Goal: Task Accomplishment & Management: Use online tool/utility

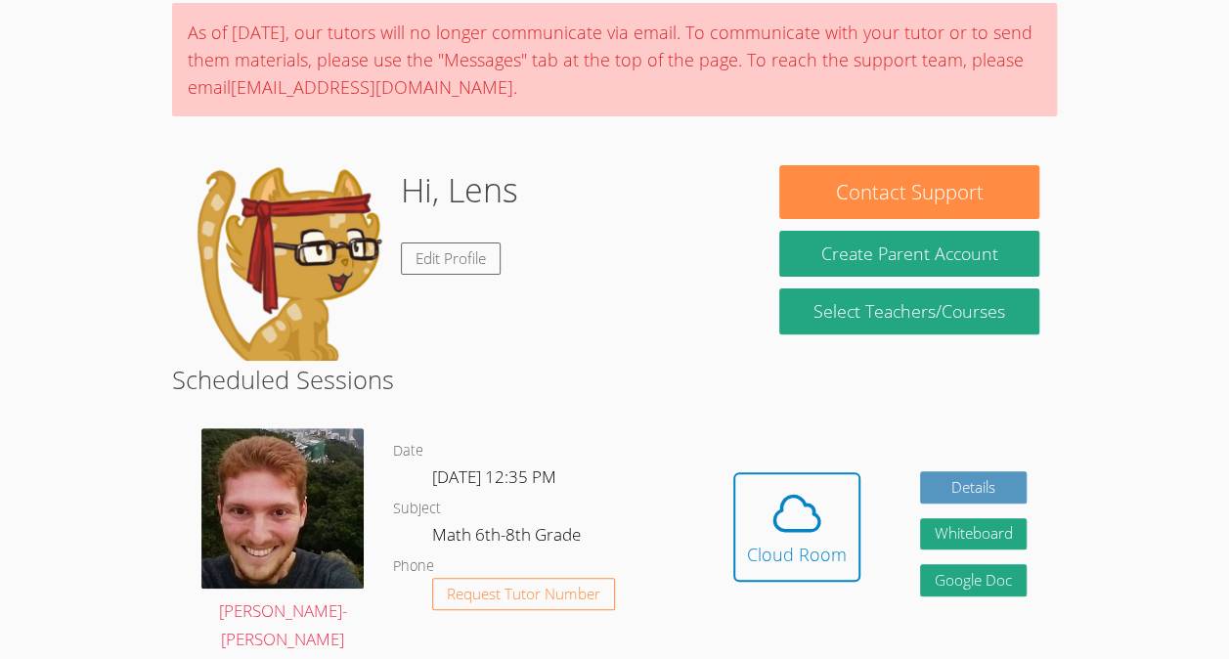
scroll to position [183, 0]
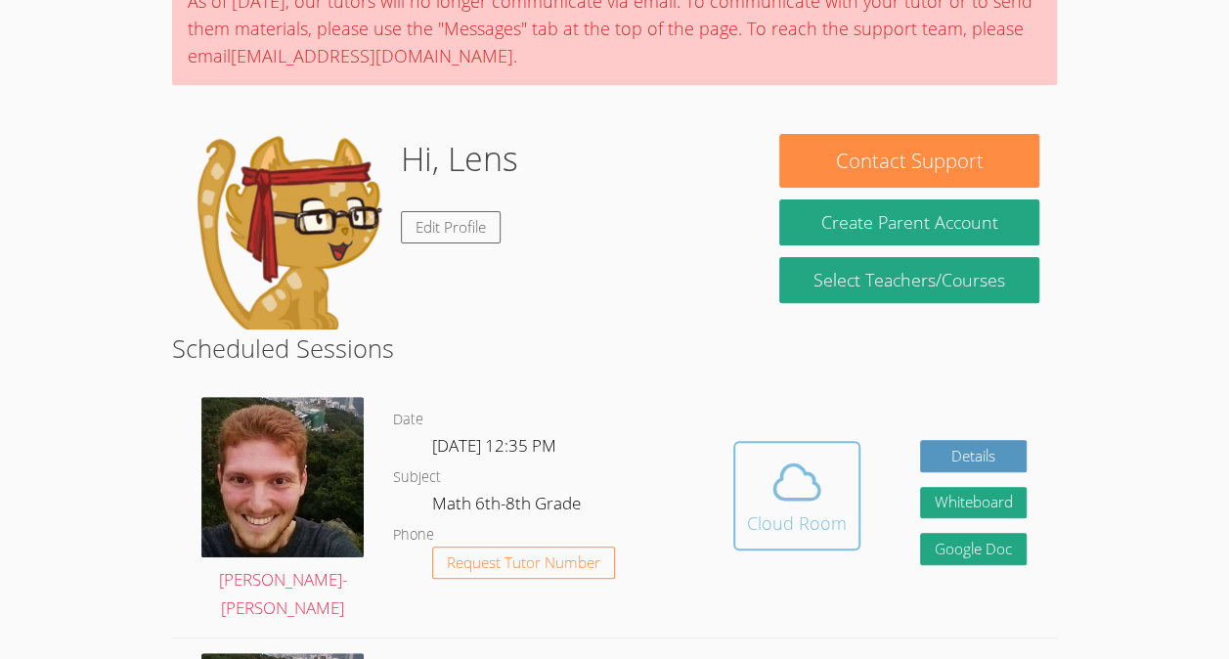
click at [789, 492] on icon at bounding box center [796, 482] width 55 height 55
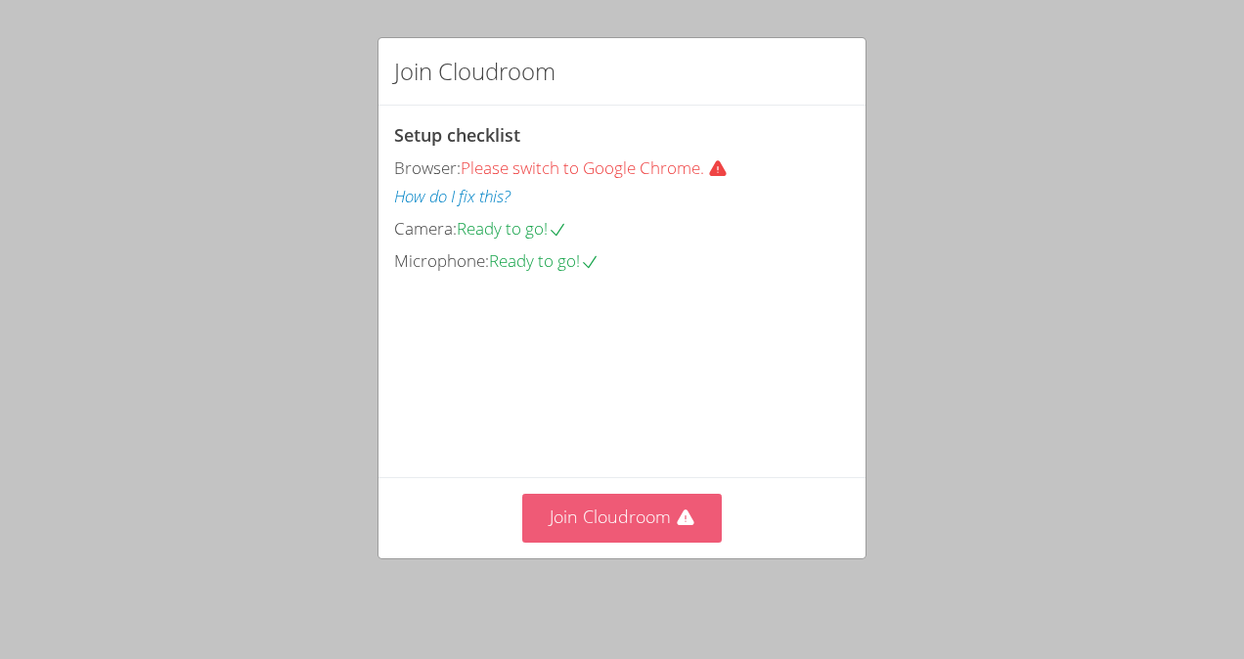
click at [573, 542] on button "Join Cloudroom" at bounding box center [622, 518] width 200 height 48
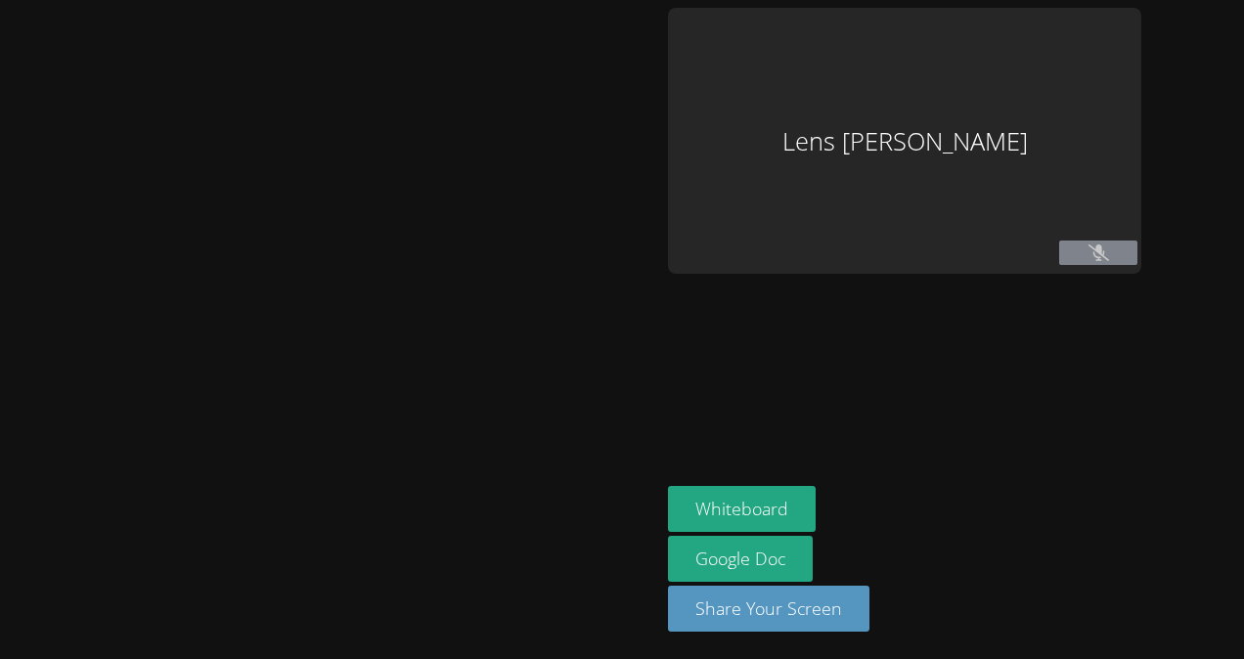
click at [614, 512] on div at bounding box center [330, 329] width 644 height 643
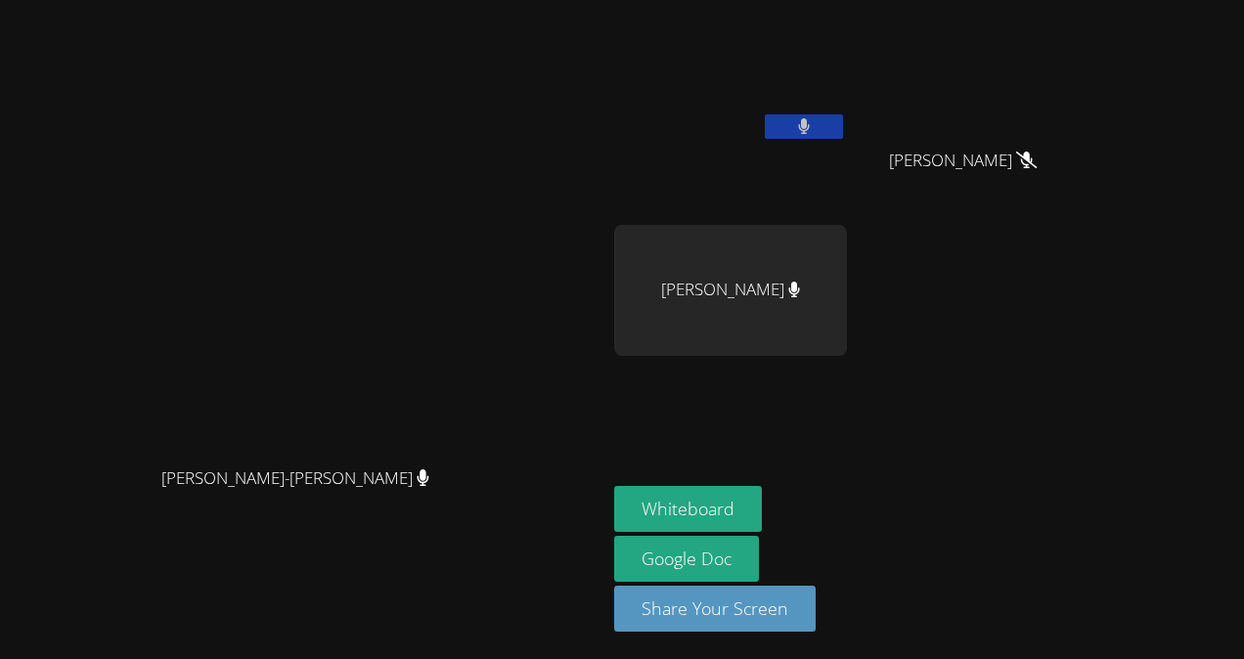
click at [809, 125] on icon at bounding box center [804, 126] width 12 height 17
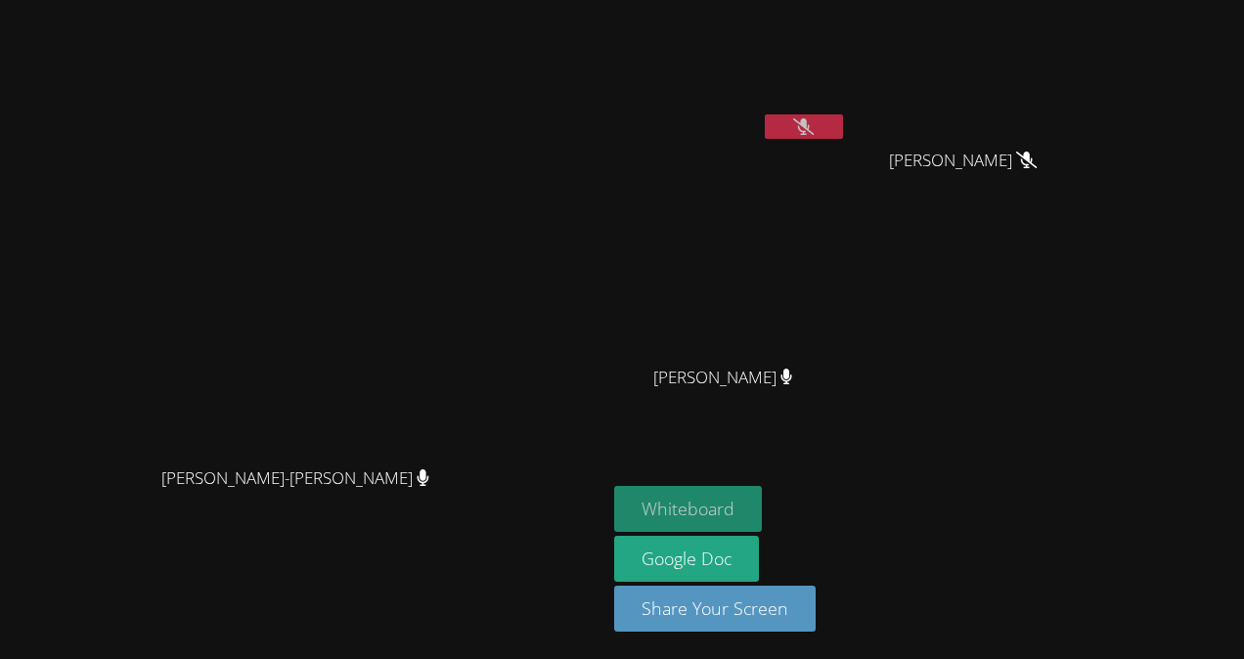
click at [762, 518] on button "Whiteboard" at bounding box center [688, 509] width 148 height 46
